Goal: Information Seeking & Learning: Learn about a topic

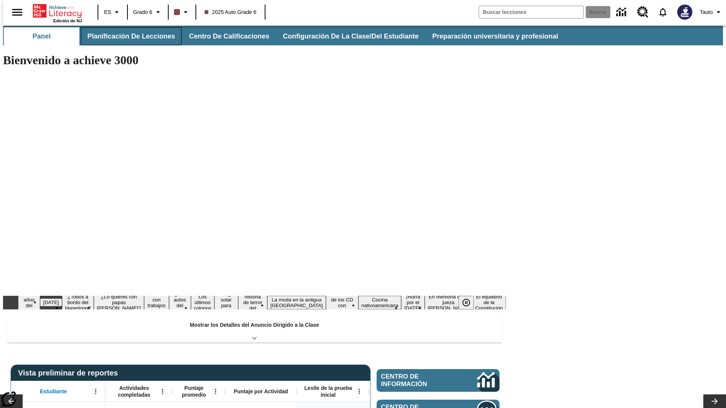
click at [127, 36] on button "Planificación de lecciones" at bounding box center [131, 36] width 101 height 18
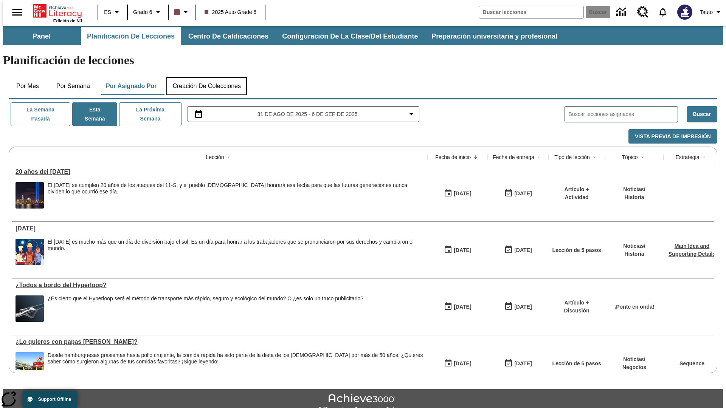
click at [206, 77] on button "Creación de colecciones" at bounding box center [206, 86] width 80 height 18
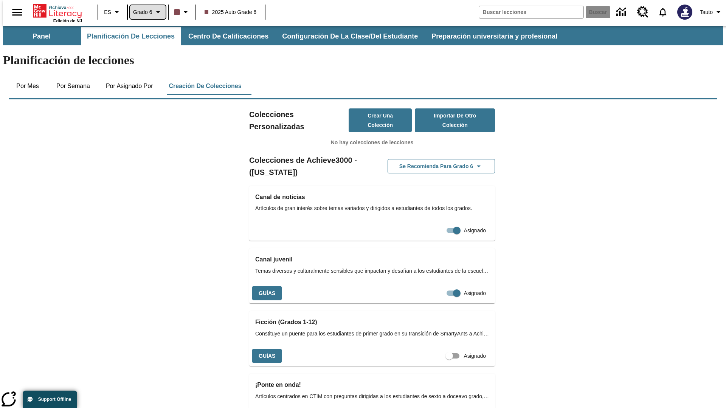
click at [145, 12] on span "Grado 6" at bounding box center [142, 12] width 19 height 8
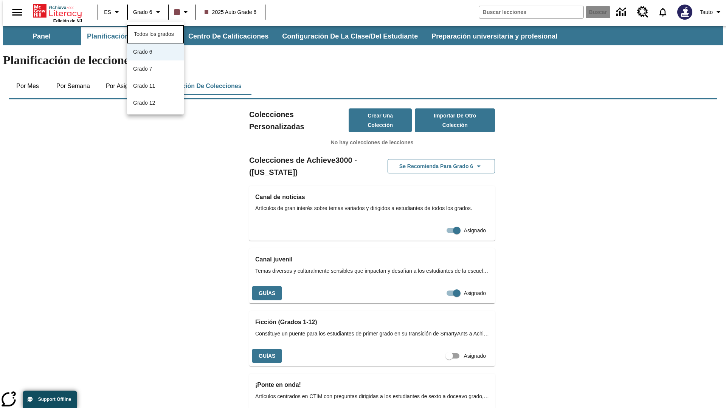
click at [155, 33] on span "Todos los grados" at bounding box center [154, 34] width 40 height 6
